Goal: Transaction & Acquisition: Book appointment/travel/reservation

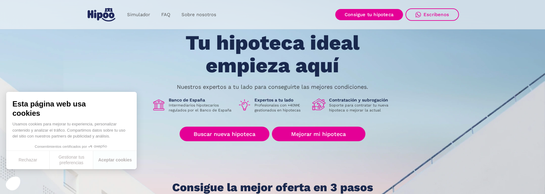
scroll to position [38, 0]
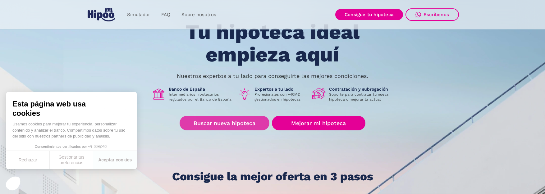
click at [220, 120] on link "Buscar nueva hipoteca" at bounding box center [225, 123] width 90 height 15
click at [212, 125] on link "Buscar nueva hipoteca" at bounding box center [225, 123] width 90 height 15
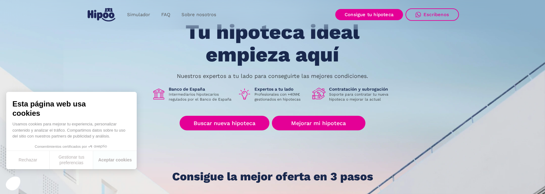
scroll to position [0, 0]
